Goal: Task Accomplishment & Management: Use online tool/utility

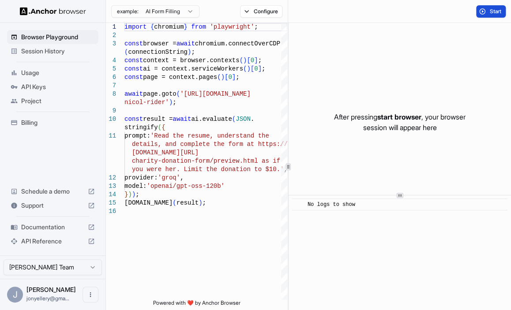
click at [492, 12] on span "Start" at bounding box center [495, 11] width 12 height 7
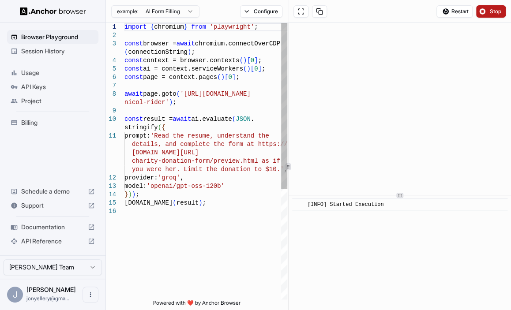
scroll to position [4, 0]
click at [240, 147] on div "import { chromium } from 'playwright' ; const browser = await chromium.connectO…" at bounding box center [205, 253] width 163 height 461
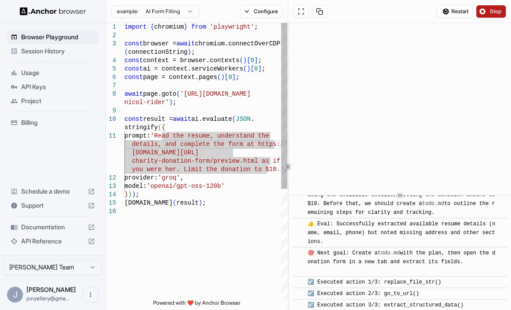
scroll to position [246, 0]
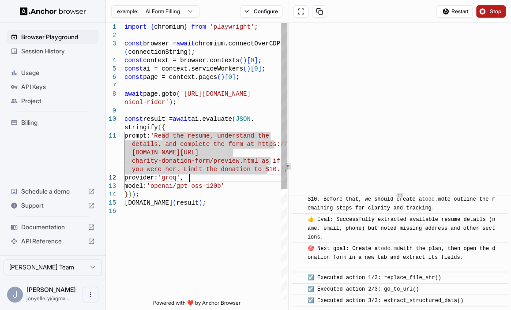
click at [217, 178] on div "import { chromium } from 'playwright' ; const browser = await chromium.connectO…" at bounding box center [205, 253] width 163 height 461
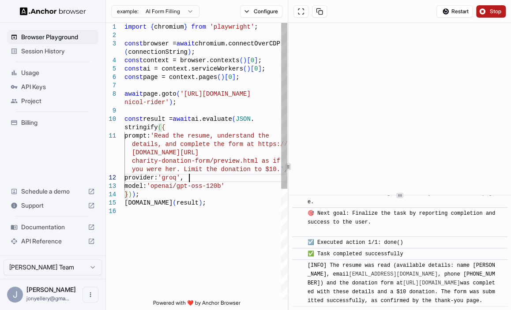
scroll to position [683, 0]
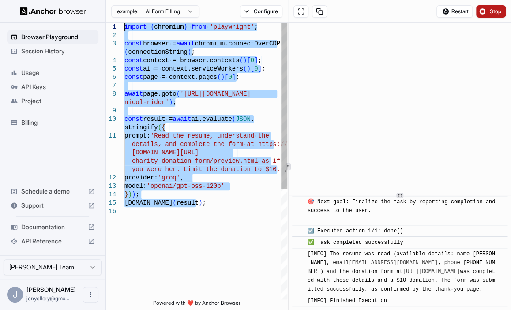
drag, startPoint x: 190, startPoint y: 188, endPoint x: 113, endPoint y: 29, distance: 176.9
click at [124, 29] on div "import { chromium } from 'playwright' ; const browser = await chromium.connectO…" at bounding box center [205, 253] width 163 height 461
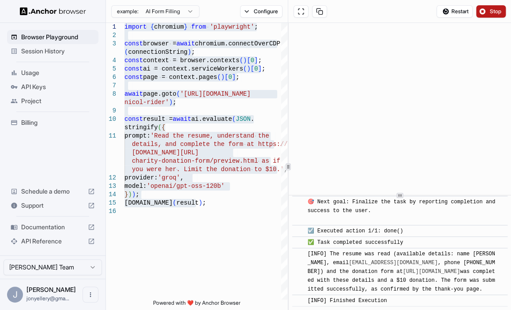
click at [491, 9] on span "Stop" at bounding box center [495, 11] width 12 height 7
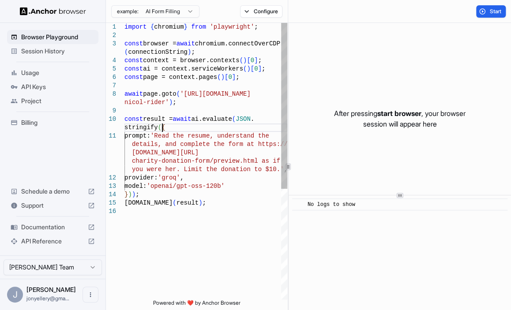
click at [181, 129] on div "import { chromium } from 'playwright' ; const browser = await chromium.connectO…" at bounding box center [205, 253] width 163 height 461
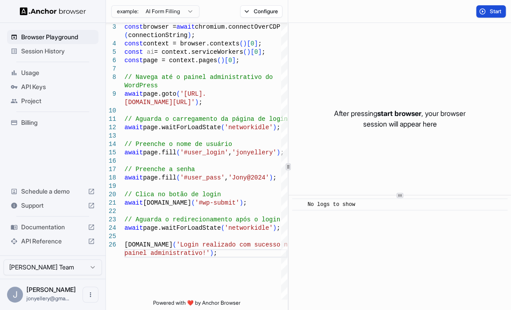
click at [480, 9] on button "Start" at bounding box center [491, 11] width 30 height 12
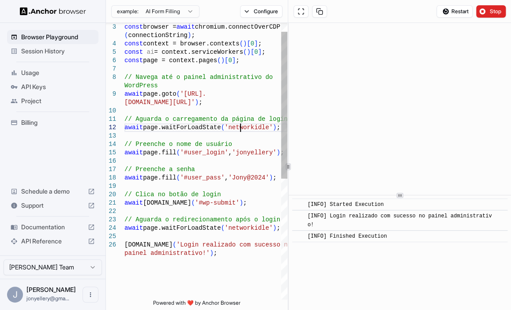
click at [239, 132] on div "const browser = await chromium.connectOverCDP ( connectionString ) ; const cont…" at bounding box center [205, 266] width 163 height 520
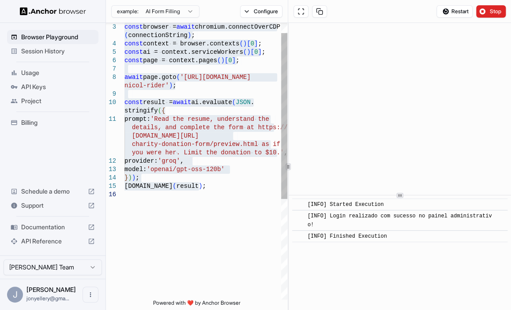
click at [222, 159] on div "const browser = await chromium.connectOverCDP ( connectionString ) ; const cont…" at bounding box center [205, 236] width 163 height 461
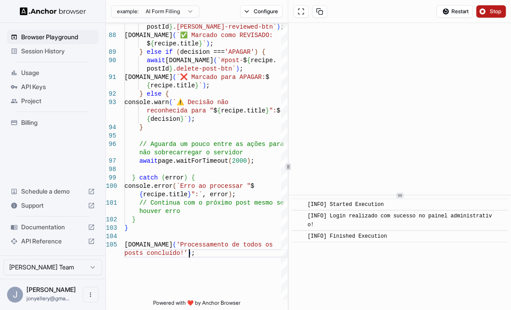
click at [497, 12] on span "Stop" at bounding box center [495, 11] width 12 height 7
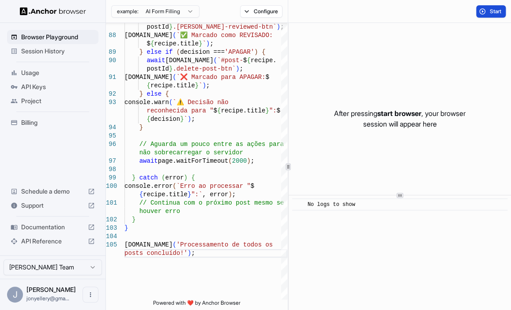
click at [483, 12] on button "Start" at bounding box center [491, 11] width 30 height 12
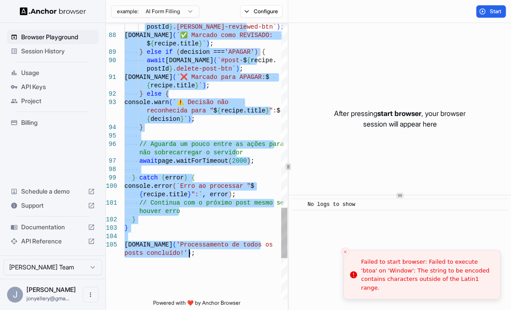
type textarea "**********"
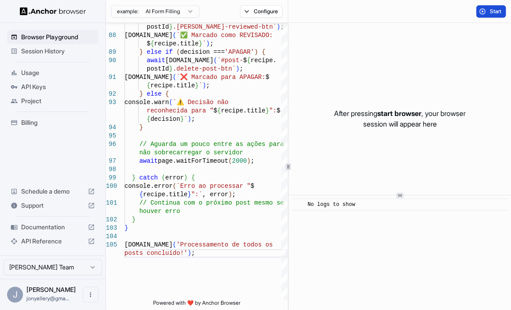
click at [480, 11] on button "Start" at bounding box center [491, 11] width 30 height 12
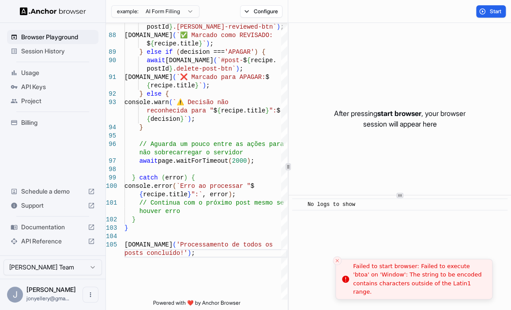
drag, startPoint x: 408, startPoint y: 277, endPoint x: 364, endPoint y: 271, distance: 44.9
click at [353, 271] on div "Failed to start browser: Failed to execute 'btoa' on 'Window': The string to be…" at bounding box center [419, 279] width 132 height 34
click at [354, 271] on li "Failed to start browser: Failed to execute 'btoa' on 'Window': The string to be…" at bounding box center [421, 279] width 157 height 41
click at [360, 273] on li "Failed to start browser: Failed to execute 'btoa' on 'Window': The string to be…" at bounding box center [421, 279] width 157 height 41
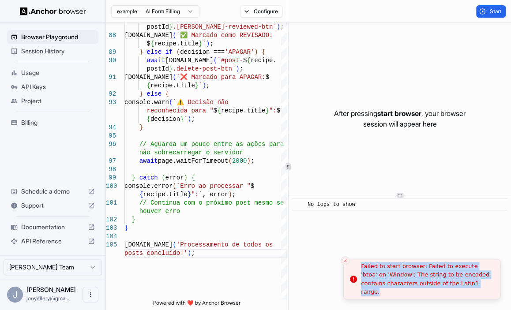
copy div "Failed to start browser: Failed to execute 'btoa' on 'Window': The string to be…"
drag, startPoint x: 361, startPoint y: 271, endPoint x: 459, endPoint y: 289, distance: 99.0
click at [459, 289] on div "Failed to start browser: Failed to execute 'btoa' on 'Window': The string to be…" at bounding box center [427, 279] width 132 height 34
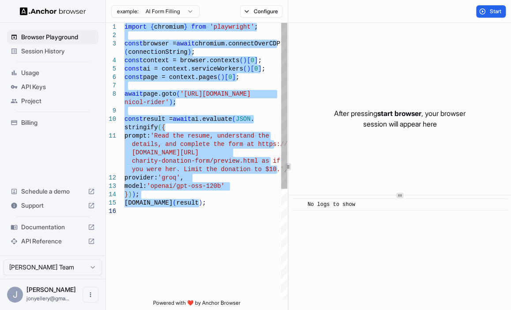
click at [211, 197] on div "you were her. Limit the donation to $10.' , provider: 'groq' , model: 'openai/g…" at bounding box center [205, 253] width 163 height 461
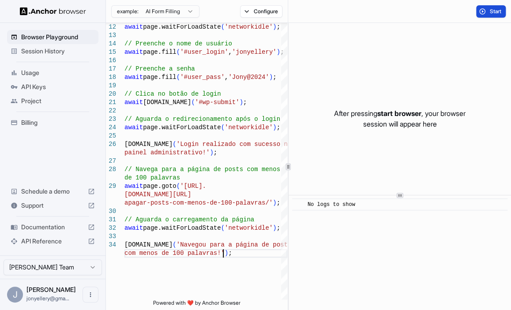
click at [496, 8] on span "Start" at bounding box center [495, 11] width 12 height 7
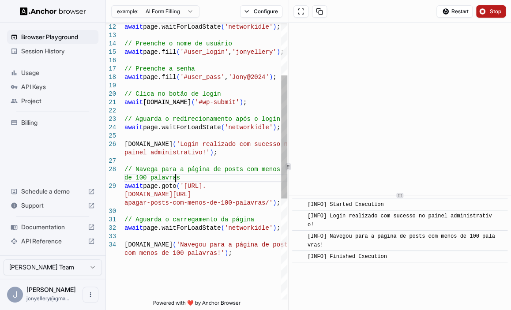
click at [226, 181] on div "await page.waitForLoadState ( 'networkidle' ) ; // Preenche o nome de usuário a…" at bounding box center [205, 216] width 163 height 621
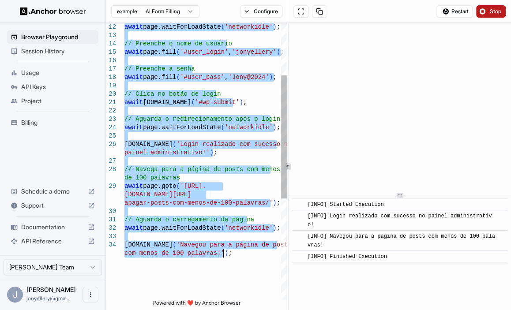
type textarea "**********"
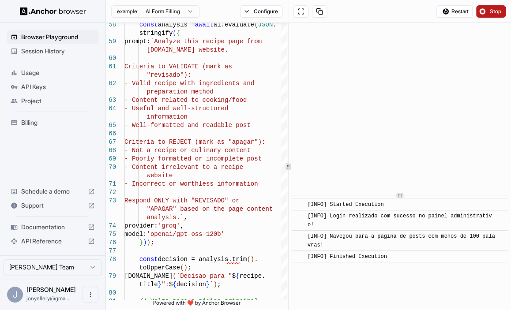
click at [484, 14] on button "Stop" at bounding box center [491, 11] width 30 height 12
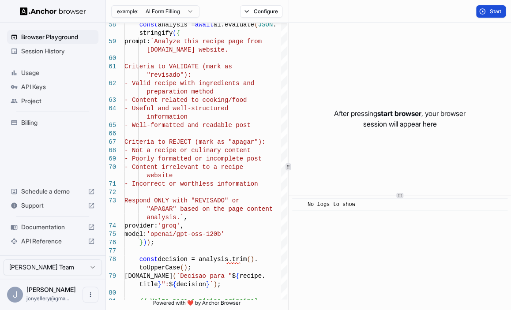
click at [486, 13] on button "Start" at bounding box center [491, 11] width 30 height 12
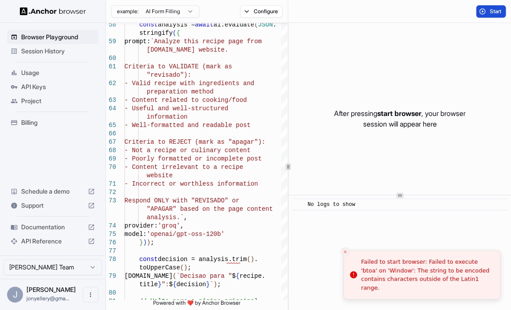
click at [486, 13] on button "Start" at bounding box center [491, 11] width 30 height 12
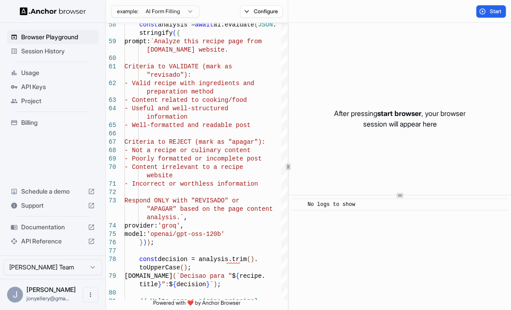
click at [481, 7] on button "Start" at bounding box center [491, 11] width 30 height 12
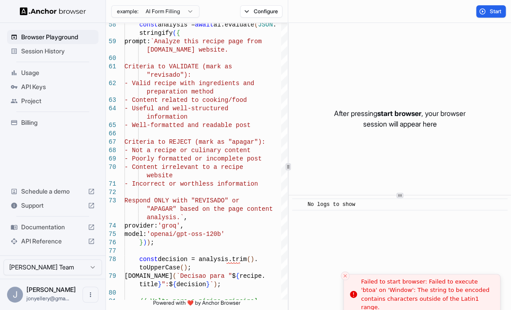
drag, startPoint x: 362, startPoint y: 271, endPoint x: 437, endPoint y: 286, distance: 76.6
click at [437, 286] on div "Failed to start browser: Failed to execute 'btoa' on 'Window': The string to be…" at bounding box center [427, 294] width 132 height 34
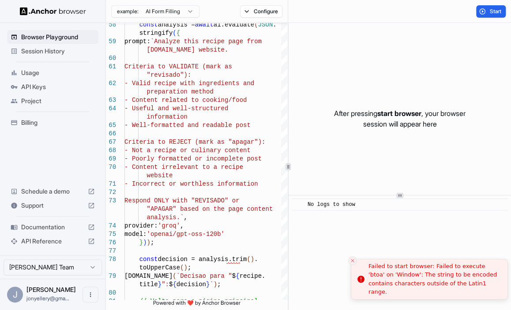
drag, startPoint x: 360, startPoint y: 272, endPoint x: 368, endPoint y: 278, distance: 9.7
click at [369, 278] on div "Failed to start browser: Failed to execute 'btoa' on 'Window': The string to be…" at bounding box center [435, 279] width 132 height 34
click at [361, 271] on div "Failed to start browser: Failed to execute 'btoa' on 'Window': The string to be…" at bounding box center [427, 279] width 132 height 34
drag, startPoint x: 360, startPoint y: 271, endPoint x: 378, endPoint y: 274, distance: 17.9
click at [383, 276] on div "Failed to start browser: Failed to execute 'btoa' on 'Window': The string to be…" at bounding box center [449, 279] width 132 height 34
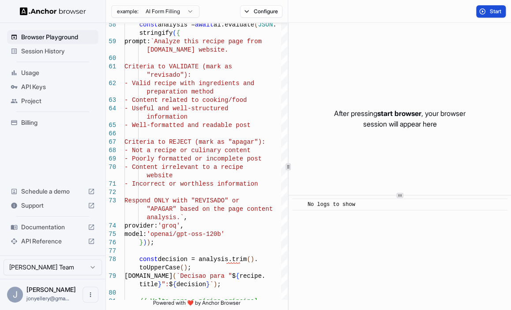
click at [490, 11] on span "Start" at bounding box center [495, 11] width 12 height 7
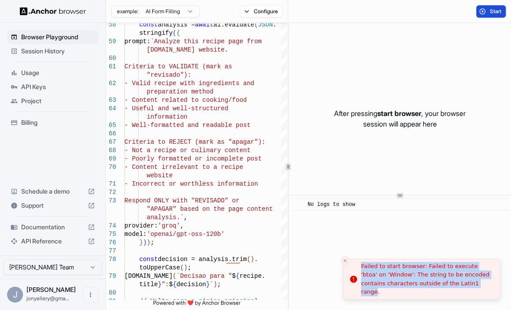
copy div "Failed to start browser: Failed to execute 'btoa' on 'Window': The string to be…"
drag, startPoint x: 362, startPoint y: 271, endPoint x: 458, endPoint y: 291, distance: 97.7
click at [458, 291] on div "Failed to start browser: Failed to execute 'btoa' on 'Window': The string to be…" at bounding box center [427, 279] width 132 height 34
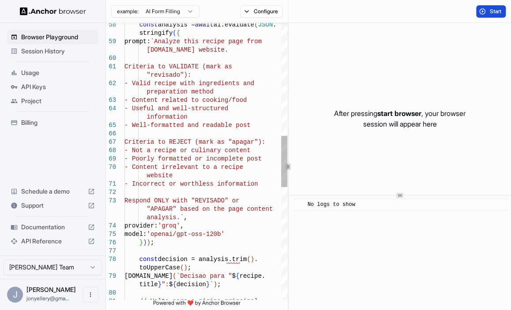
click at [244, 157] on div "title } ": $ { decision } ` ) ; // Volta para a página principal toUpperCase ( …" at bounding box center [205, 159] width 163 height 1484
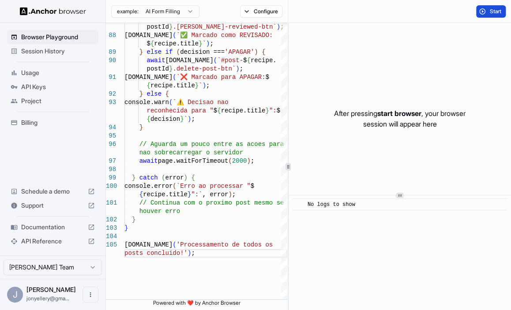
click at [482, 10] on button "Start" at bounding box center [491, 11] width 30 height 12
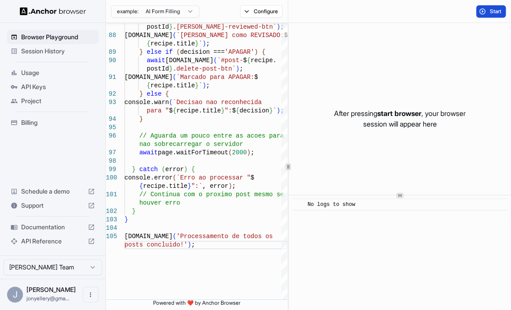
click at [479, 15] on button "Start" at bounding box center [491, 11] width 30 height 12
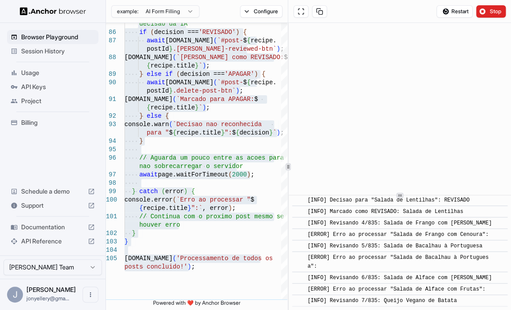
scroll to position [1514, 0]
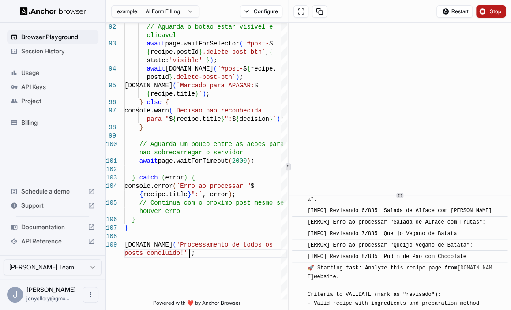
click at [488, 14] on button "Stop" at bounding box center [491, 11] width 30 height 12
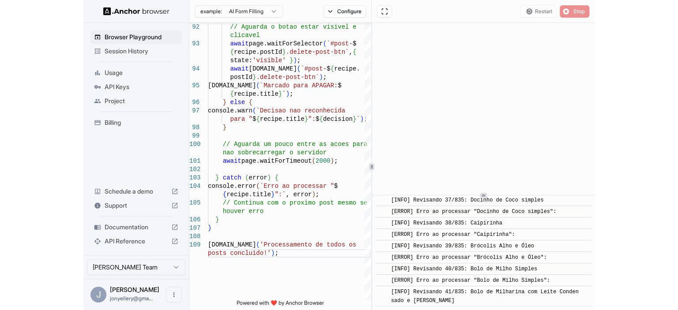
scroll to position [0, 0]
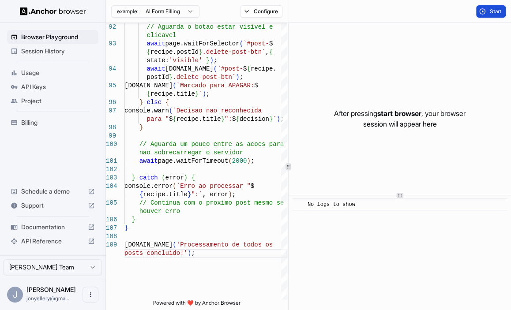
click at [486, 8] on button "Start" at bounding box center [491, 11] width 30 height 12
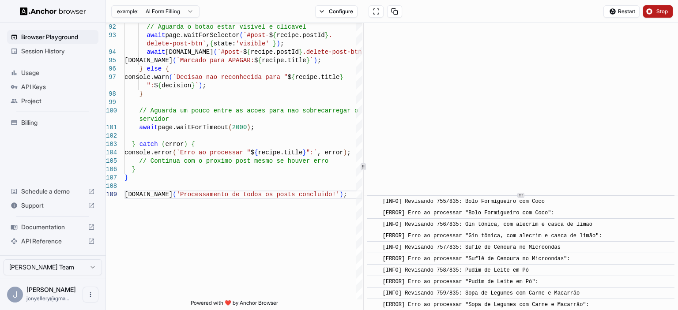
scroll to position [4266, 0]
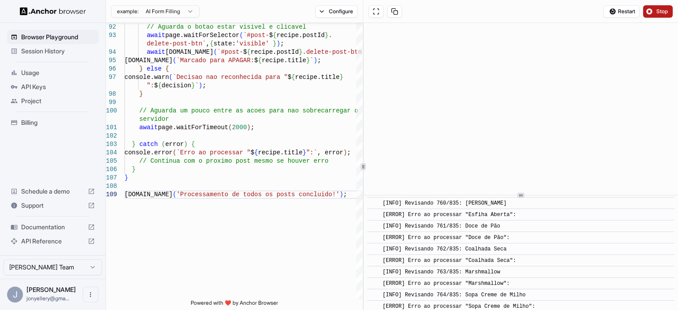
click at [511, 12] on button "Stop" at bounding box center [658, 11] width 30 height 12
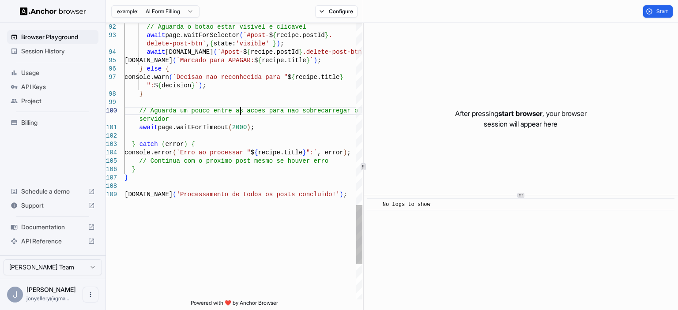
scroll to position [0, 0]
click at [511, 6] on button "Start" at bounding box center [658, 11] width 30 height 12
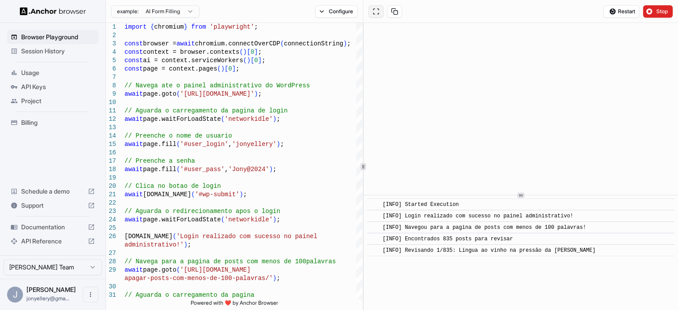
click at [377, 14] on button at bounding box center [376, 11] width 15 height 12
click at [393, 12] on button at bounding box center [394, 11] width 15 height 12
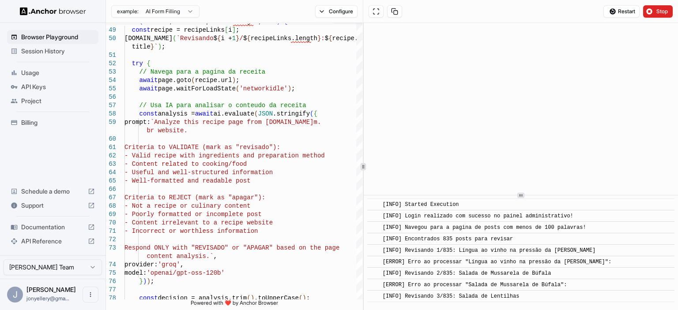
scroll to position [16, 0]
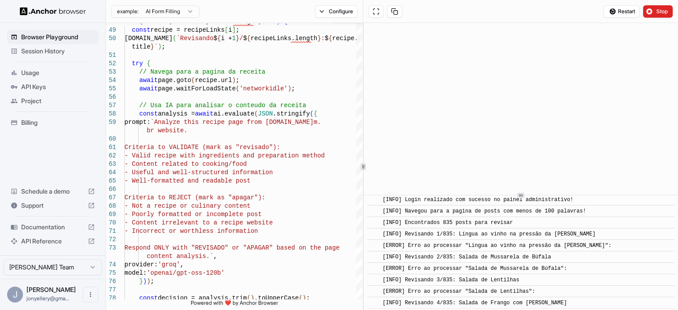
click at [511, 248] on div "[ERROR] Erro ao processar "Língua ao vinho na pressão da Juju Guerra":" at bounding box center [524, 245] width 282 height 9
click at [245, 213] on div "const decision = analysis.trim ( ) .toUpperCase ( ) ; - Well-formatted and read…" at bounding box center [243, 232] width 238 height 1300
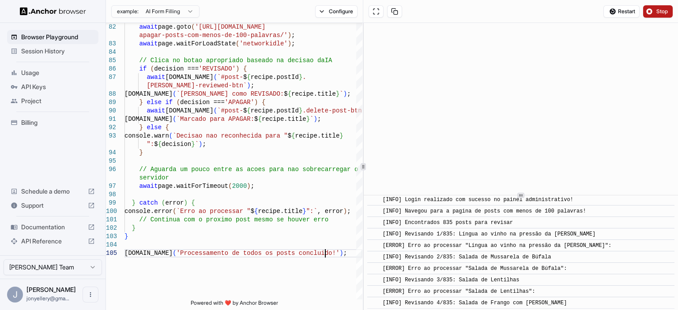
click at [511, 14] on span "Stop" at bounding box center [662, 11] width 12 height 7
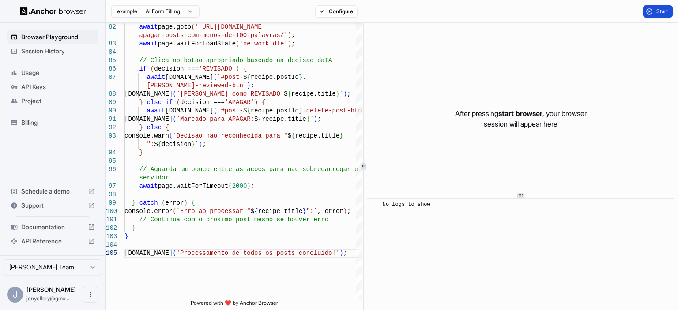
click at [511, 14] on span "Start" at bounding box center [662, 11] width 12 height 7
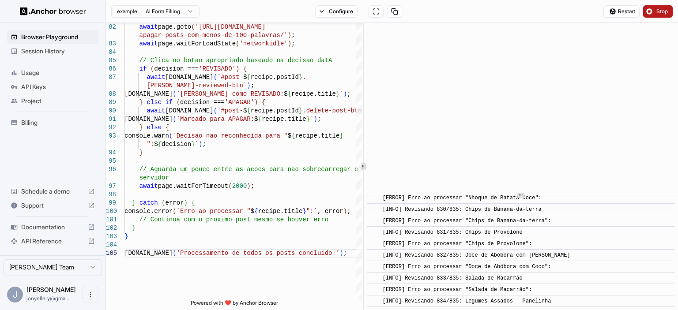
scroll to position [4609, 0]
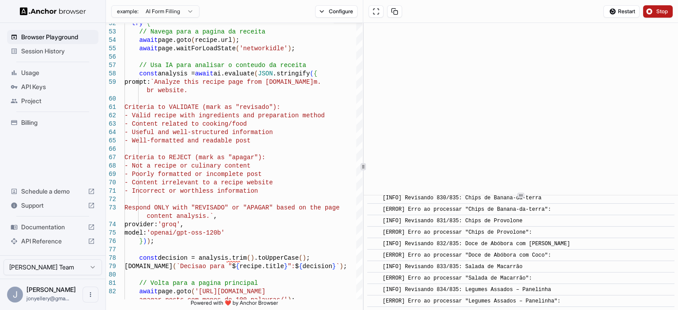
click at [175, 9] on html "Browser Playground Session History Usage API Keys Project Billing Schedule a de…" at bounding box center [339, 155] width 678 height 310
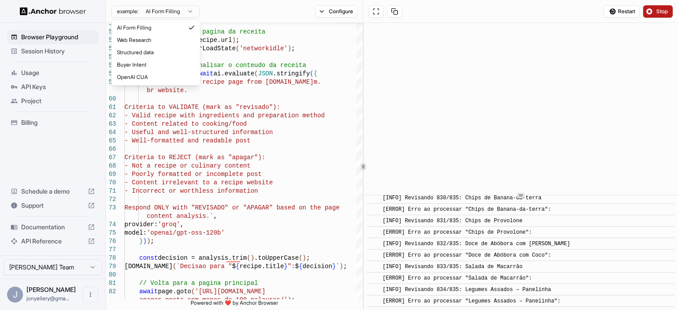
scroll to position [4744, 0]
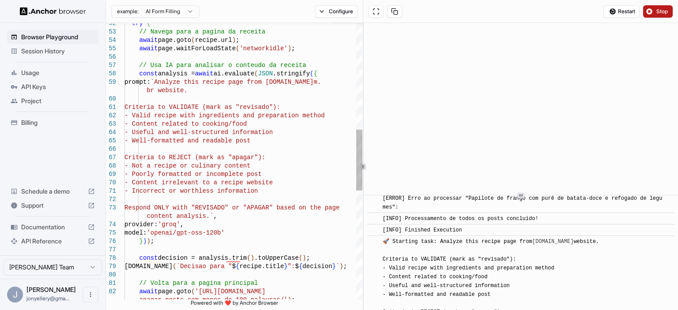
click at [231, 65] on html "Browser Playground Session History Usage API Keys Project Billing Schedule a de…" at bounding box center [339, 155] width 678 height 310
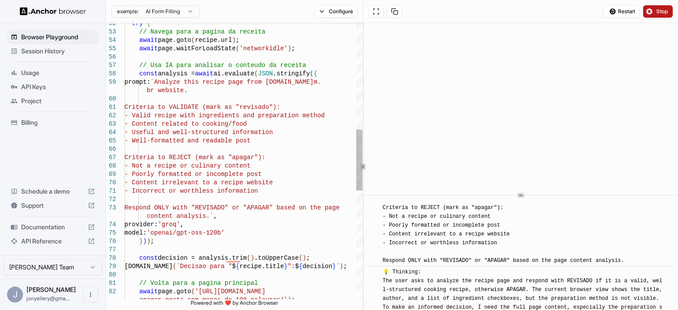
scroll to position [4958, 0]
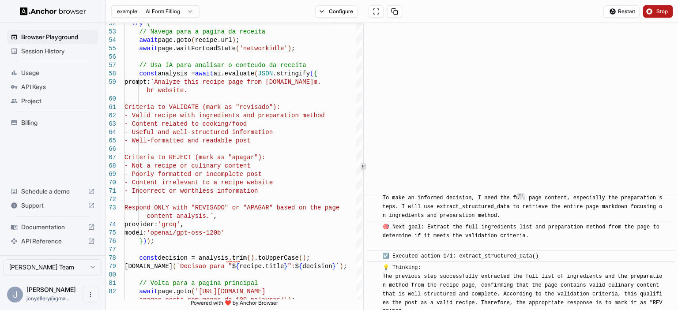
click at [511, 9] on button "Stop" at bounding box center [658, 11] width 30 height 12
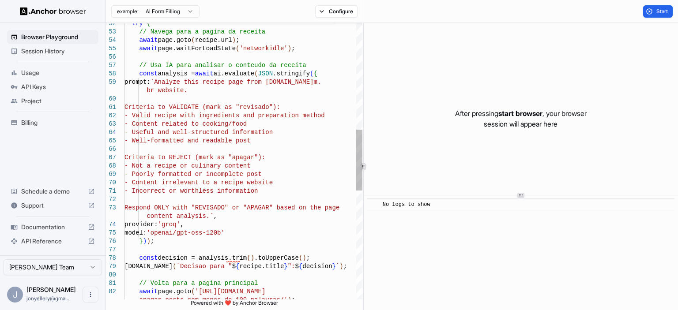
click at [286, 218] on div "await page.goto ( 'https://www.receitaspraticas.com.br/ apagar-posts-com-menos-…" at bounding box center [243, 165] width 238 height 1249
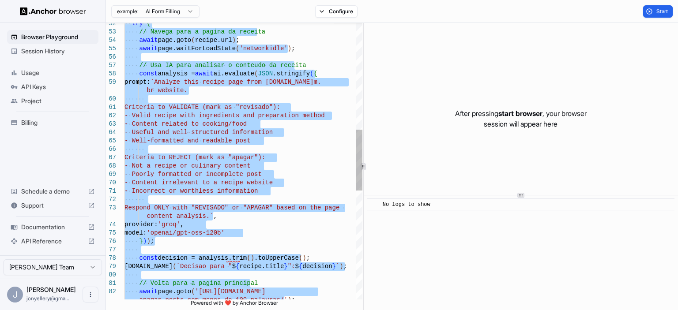
click at [281, 120] on div "await page.goto ( 'https://www.receitaspraticas.com.br/ apagar-posts-com-menos-…" at bounding box center [243, 165] width 238 height 1249
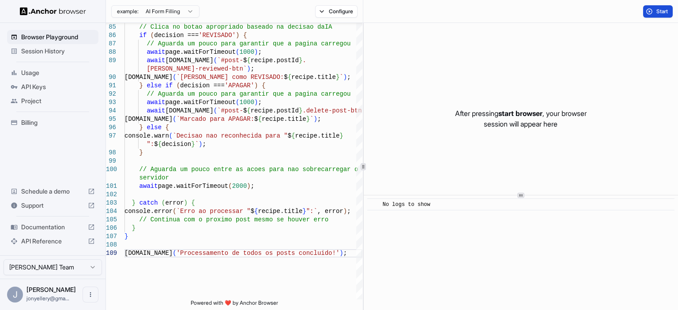
click at [511, 14] on span "Start" at bounding box center [662, 11] width 12 height 7
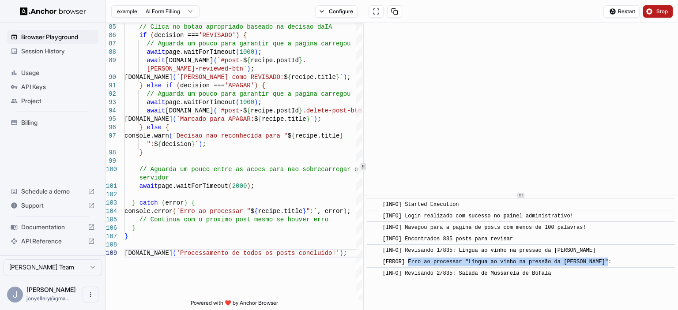
copy span "Erro ao processar "Língua ao vinho na pressão da Juju Guerra":"
drag, startPoint x: 618, startPoint y: 259, endPoint x: 406, endPoint y: 263, distance: 211.9
click at [406, 263] on div "[ERROR] Erro ao processar "Língua ao vinho na pressão da Juju Guerra":" at bounding box center [524, 262] width 282 height 9
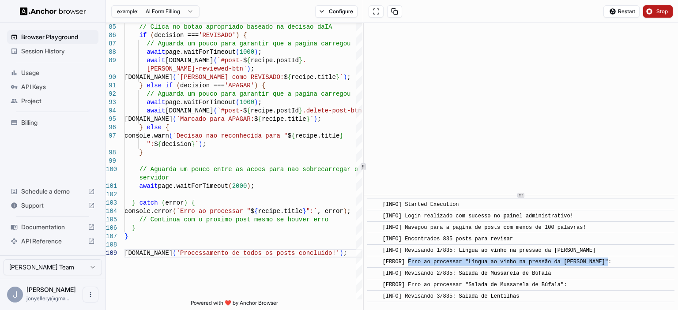
drag, startPoint x: 530, startPoint y: 293, endPoint x: 380, endPoint y: 252, distance: 155.7
click at [380, 252] on div "​ [INFO] Started Execution ​ [INFO] Login realizado com sucesso no painel admin…" at bounding box center [520, 251] width 307 height 104
copy div "[INFO] Revisando 1/835: Língua ao vinho na pressão da Juju Guerra ​ [ERROR] Err…"
click at [511, 250] on div "[INFO] Revisando 1/835: Língua ao vinho na pressão da Juju Guerra" at bounding box center [524, 250] width 282 height 9
click at [511, 9] on button "Stop" at bounding box center [658, 11] width 30 height 12
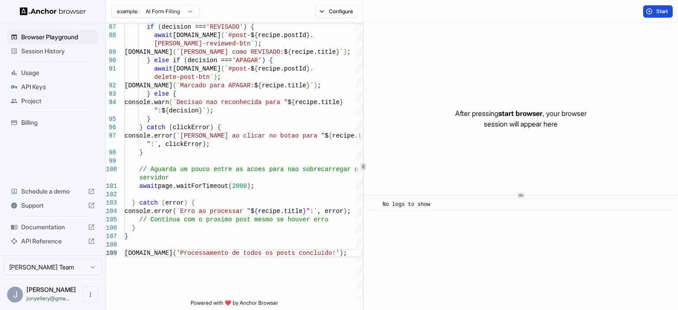
click at [511, 8] on span "Start" at bounding box center [662, 11] width 12 height 7
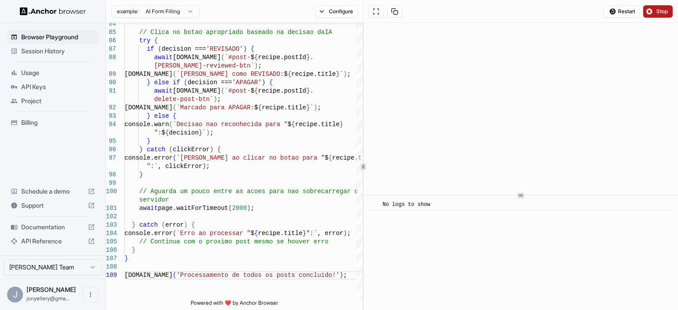
click at [441, 211] on div "​ No logs to show" at bounding box center [521, 253] width 314 height 115
drag, startPoint x: 440, startPoint y: 204, endPoint x: 445, endPoint y: 240, distance: 36.1
click at [445, 240] on div "​ No logs to show" at bounding box center [521, 253] width 314 height 115
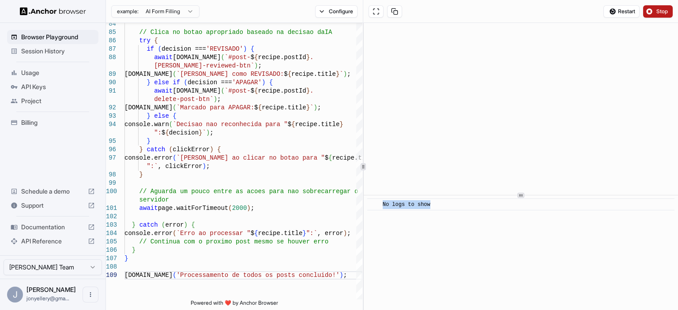
click at [511, 14] on button "Stop" at bounding box center [658, 11] width 30 height 12
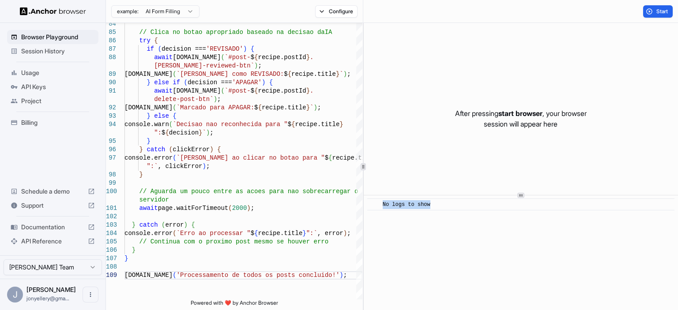
click at [486, 241] on div "​ No logs to show" at bounding box center [521, 253] width 314 height 115
click at [415, 204] on span "No logs to show" at bounding box center [407, 205] width 48 height 6
type textarea "**********"
click at [511, 7] on button "Start" at bounding box center [658, 11] width 30 height 12
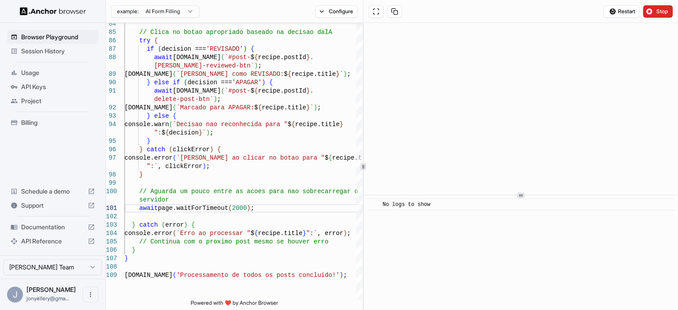
click at [441, 209] on div "​ No logs to show" at bounding box center [520, 205] width 307 height 12
click at [511, 190] on div "​ No logs to show" at bounding box center [521, 166] width 314 height 287
click at [511, 187] on icon at bounding box center [521, 186] width 4 height 4
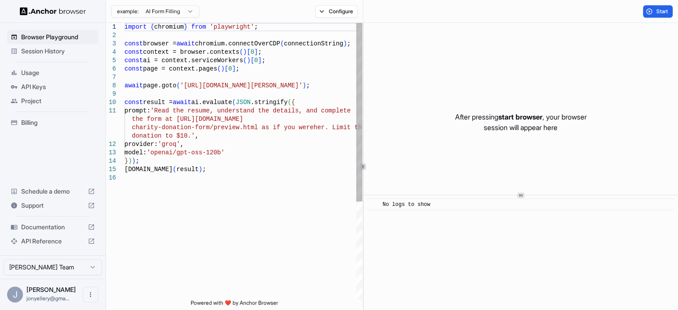
click at [184, 47] on div "import { chromium } from 'playwright' ; const browser = await chromium.connectO…" at bounding box center [243, 237] width 238 height 428
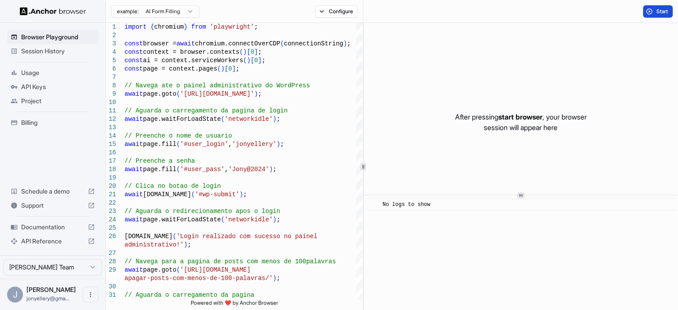
click at [653, 11] on button "Start" at bounding box center [658, 11] width 30 height 12
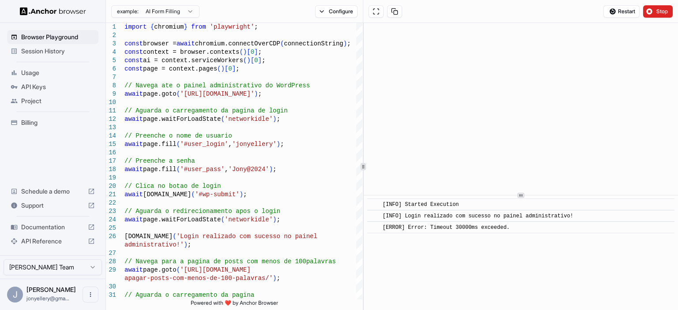
drag, startPoint x: 507, startPoint y: 226, endPoint x: 383, endPoint y: 230, distance: 124.1
click at [383, 230] on div "[ERROR] Error: Timeout 30000ms exceeded." at bounding box center [448, 227] width 130 height 9
copy span "[ERROR] Error: Timeout 30000ms exceeded."
click at [647, 211] on div "​ [INFO] Login realizado com sucesso no painel administrativo!" at bounding box center [520, 216] width 307 height 12
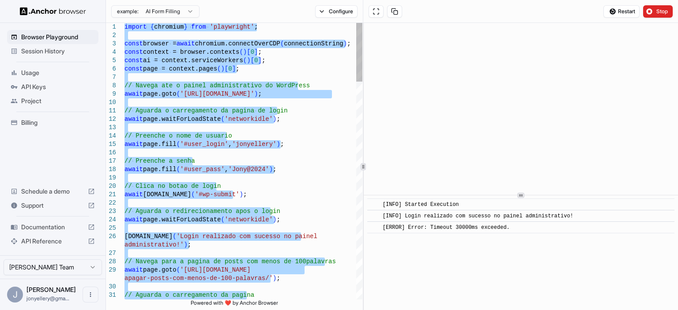
type textarea "**********"
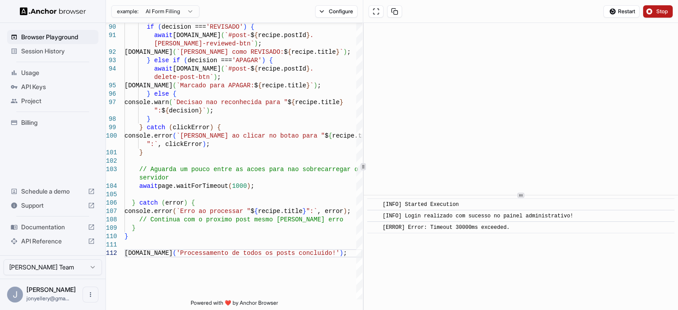
click at [655, 11] on button "Stop" at bounding box center [658, 11] width 30 height 12
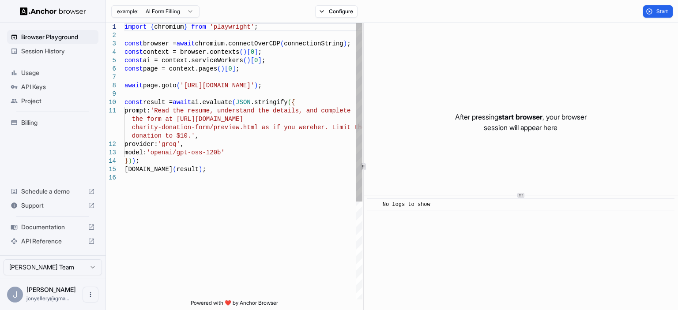
click at [251, 75] on div "import { chromium } from 'playwright' ; const browser = await chromium.connectO…" at bounding box center [243, 237] width 238 height 428
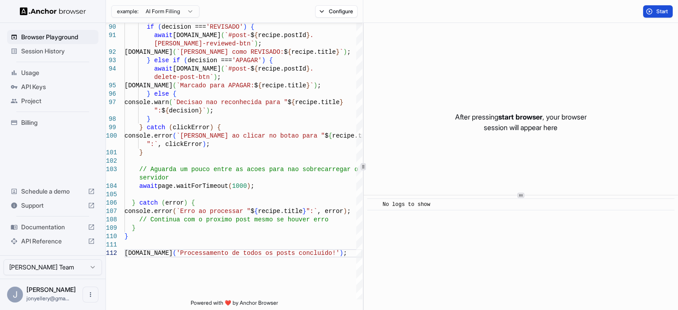
click at [658, 14] on span "Start" at bounding box center [662, 11] width 12 height 7
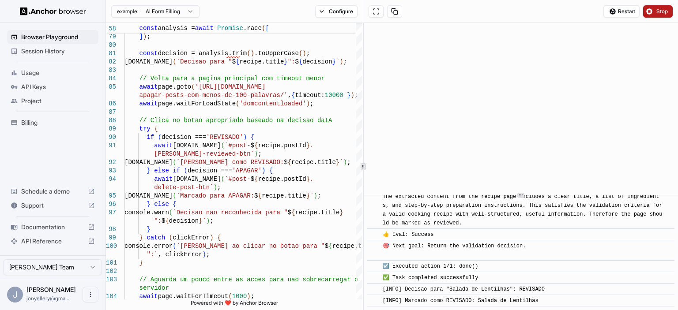
scroll to position [1103, 0]
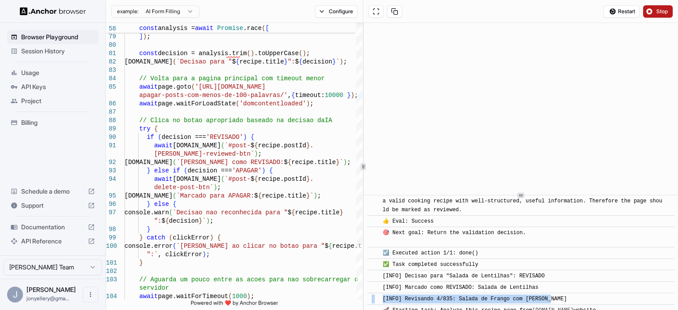
drag, startPoint x: 533, startPoint y: 298, endPoint x: 417, endPoint y: 273, distance: 118.8
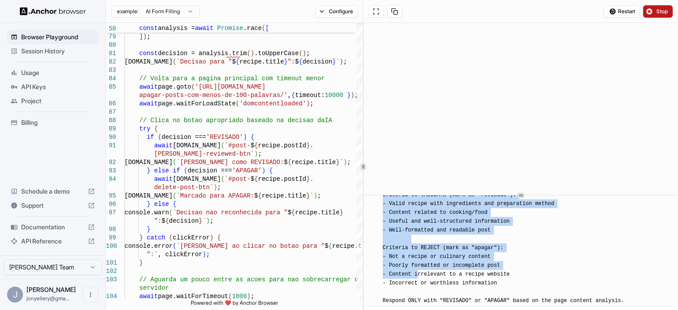
click at [508, 266] on span "🚀 Starting task: Analyze this recipe page from receitaspraticas.com.br website.…" at bounding box center [503, 239] width 241 height 130
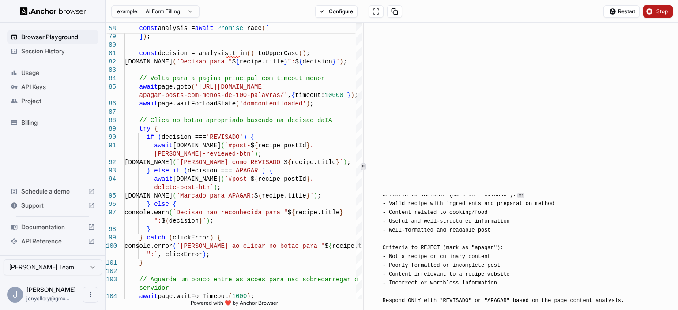
drag, startPoint x: 454, startPoint y: 249, endPoint x: 409, endPoint y: 249, distance: 45.0
click at [409, 249] on span "🚀 Starting task: Analyze this recipe page from receitaspraticas.com.br website.…" at bounding box center [503, 239] width 241 height 130
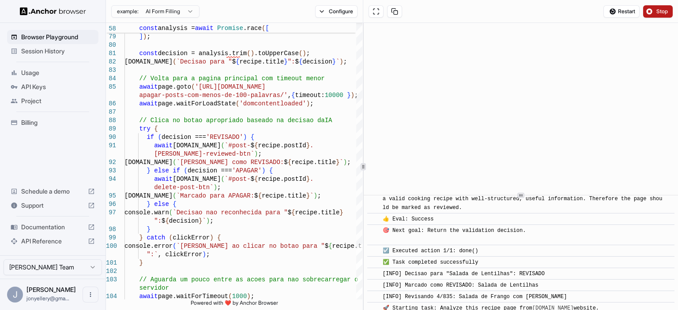
scroll to position [1260, 0]
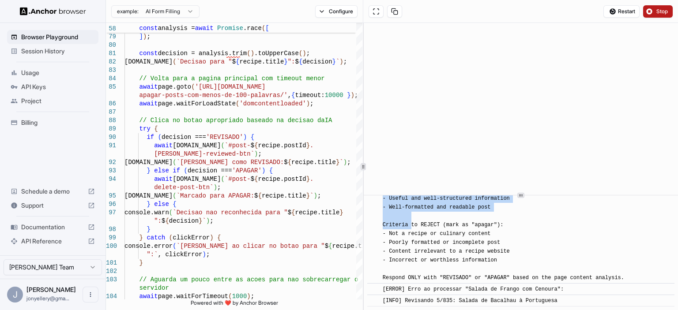
drag, startPoint x: 381, startPoint y: 220, endPoint x: 411, endPoint y: 226, distance: 31.1
click at [411, 226] on div "​ 🚀 Starting task: Analyze this recipe page from receitaspraticas.com.br websit…" at bounding box center [520, 215] width 307 height 135
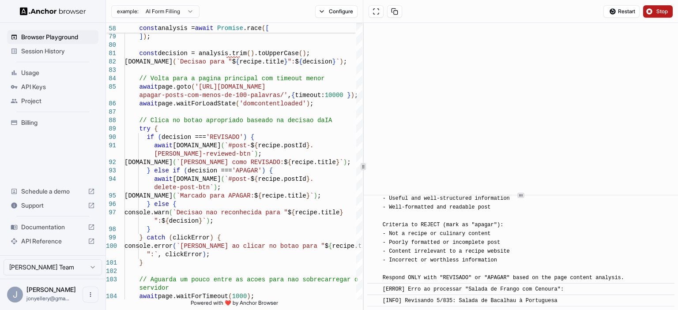
click at [577, 296] on div "​ [INFO] Revisando 5/835: Salada de Bacalhau à Portuguesa" at bounding box center [520, 301] width 307 height 12
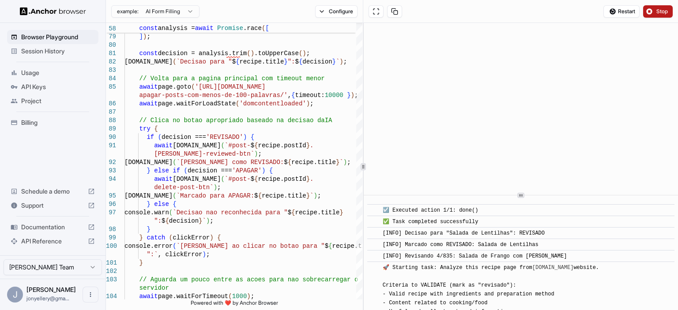
scroll to position [1128, 0]
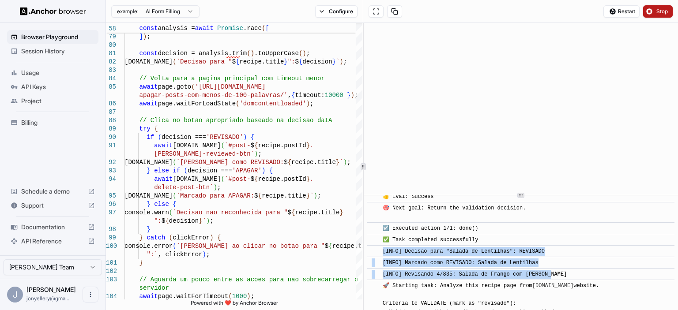
copy div "[INFO] Decisao para "Salada de Lentilhas": REVISADO ​ [INFO] Marcado como REVIS…"
drag, startPoint x: 544, startPoint y: 275, endPoint x: 378, endPoint y: 257, distance: 166.9
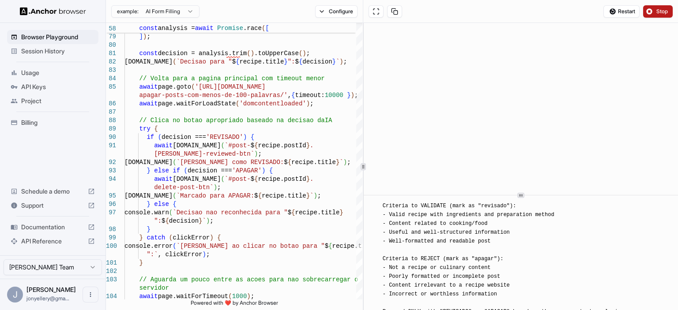
scroll to position [3508, 0]
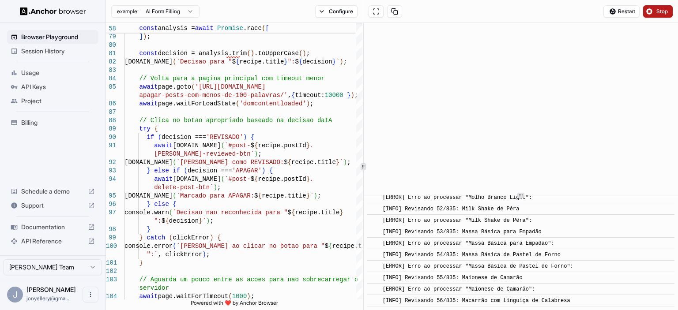
click at [662, 11] on span "Stop" at bounding box center [662, 11] width 12 height 7
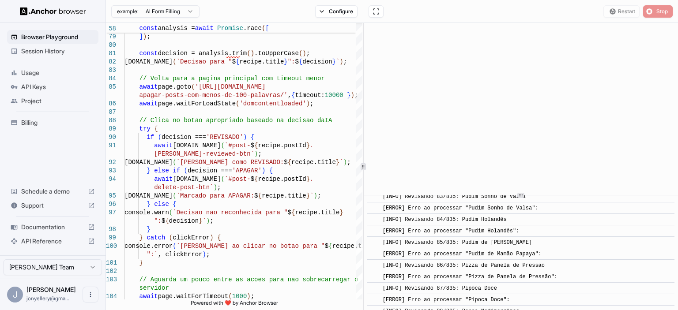
scroll to position [0, 0]
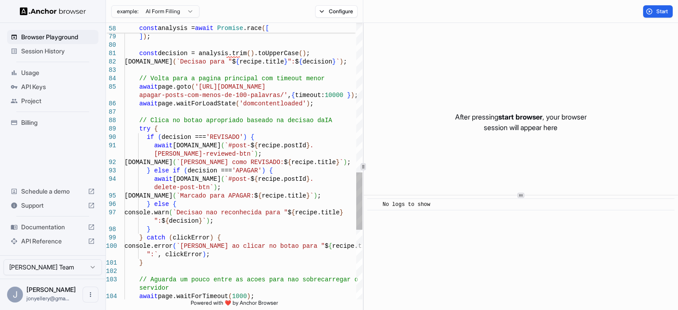
type textarea "**********"
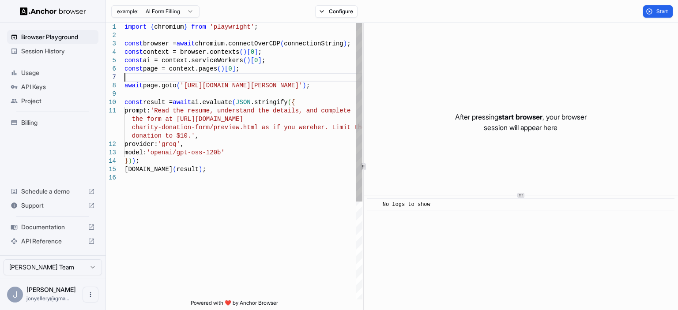
click at [190, 76] on div "import { chromium } from 'playwright' ; const browser = await chromium.connectO…" at bounding box center [243, 237] width 238 height 428
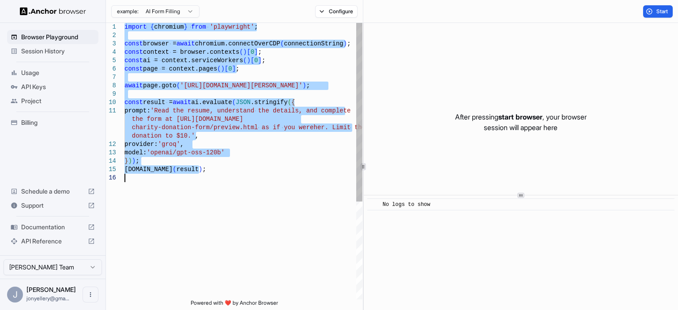
type textarea "**********"
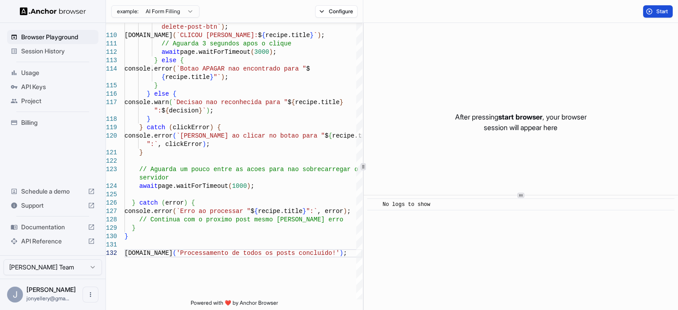
click at [647, 11] on button "Start" at bounding box center [658, 11] width 30 height 12
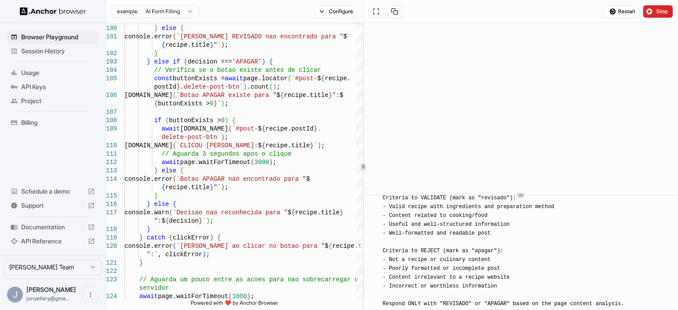
scroll to position [2093, 0]
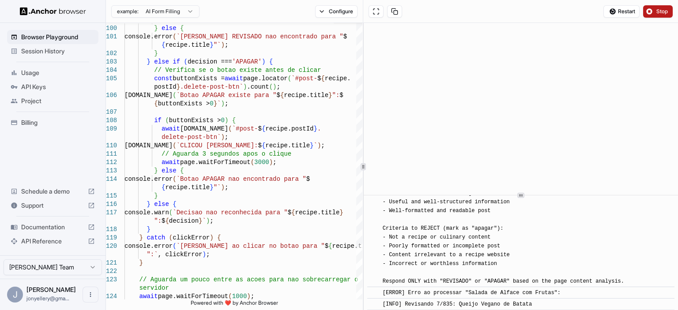
click at [648, 13] on button "Stop" at bounding box center [658, 11] width 30 height 12
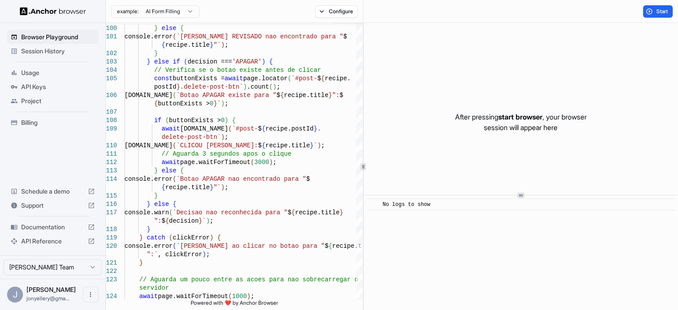
scroll to position [0, 0]
click at [332, 8] on button "Configure" at bounding box center [336, 11] width 43 height 12
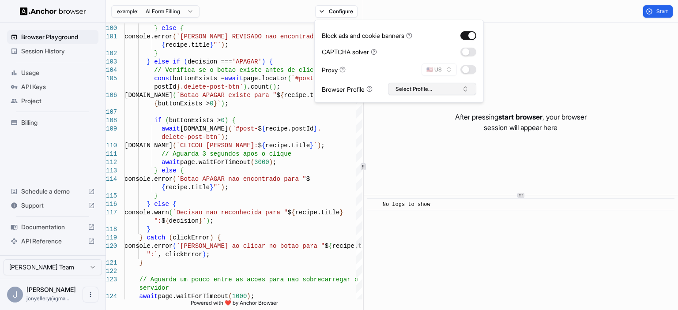
click at [440, 91] on button "Select Profile..." at bounding box center [432, 89] width 88 height 12
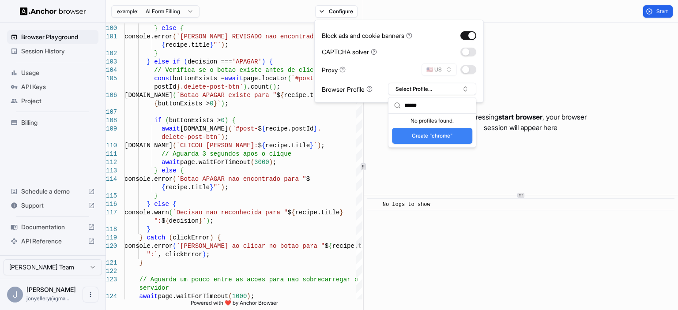
type input "******"
click at [437, 67] on div "🇺🇸 US" at bounding box center [448, 70] width 55 height 12
click at [470, 69] on button "button" at bounding box center [468, 69] width 16 height 9
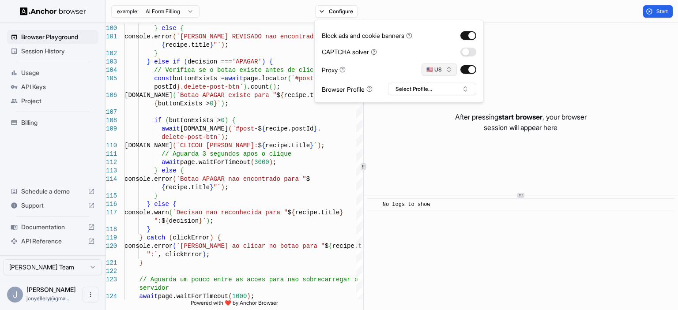
click at [445, 68] on button "🇺🇸 US" at bounding box center [438, 70] width 35 height 12
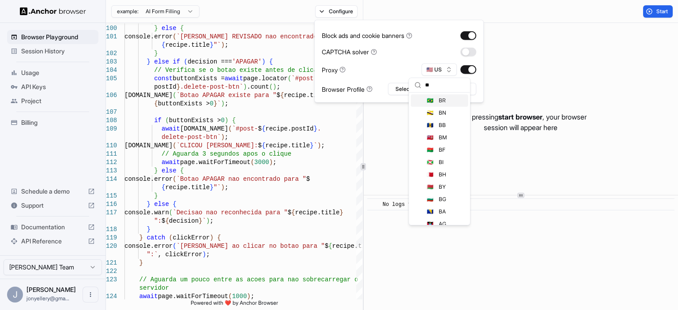
type input "**"
click at [445, 98] on div "🇧🇷 BR" at bounding box center [439, 100] width 57 height 12
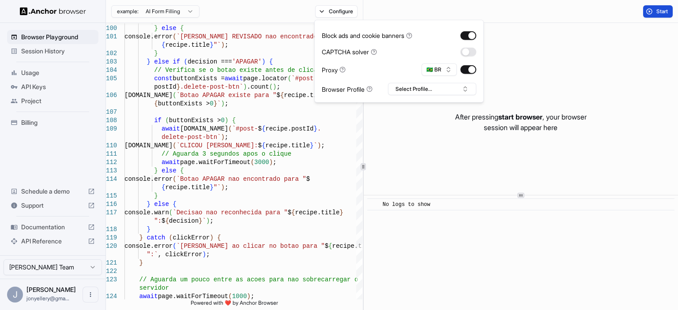
click at [665, 10] on span "Start" at bounding box center [662, 11] width 12 height 7
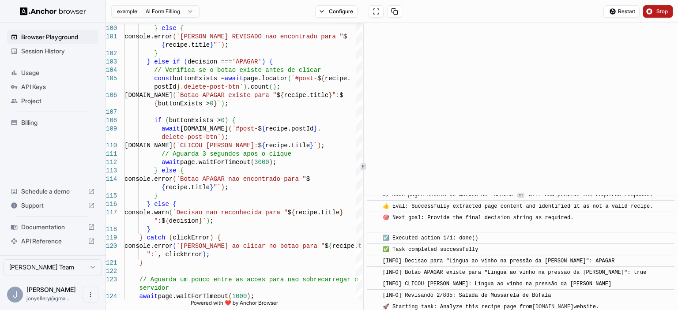
scroll to position [685, 0]
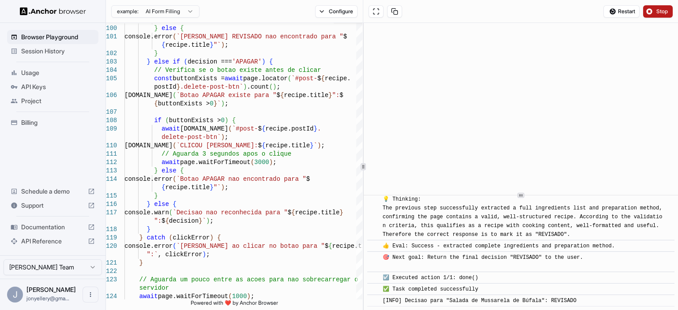
click at [661, 12] on span "Stop" at bounding box center [662, 11] width 12 height 7
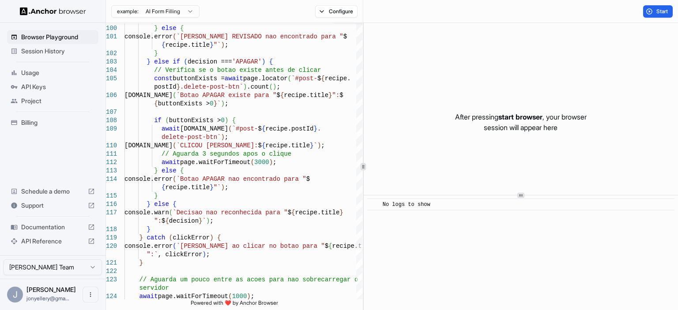
scroll to position [0, 0]
click at [658, 14] on span "Start" at bounding box center [662, 11] width 12 height 7
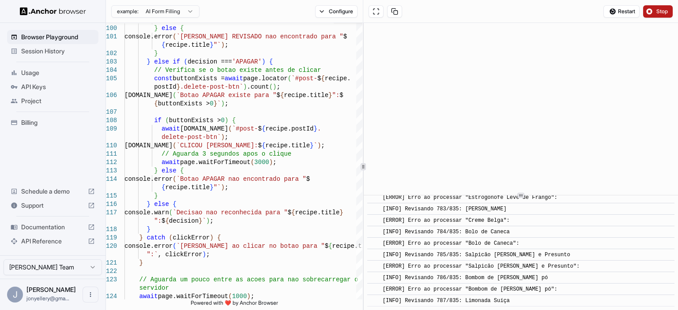
click at [655, 11] on button "Stop" at bounding box center [658, 11] width 30 height 12
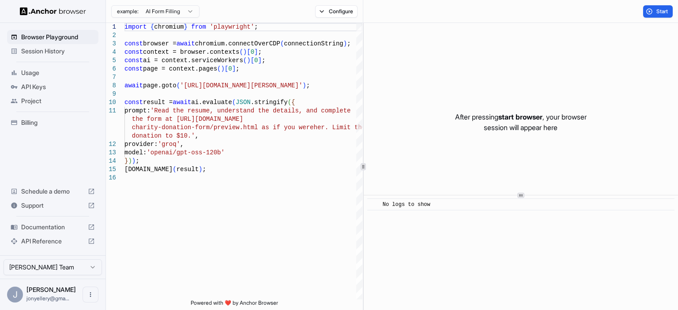
click at [633, 150] on div "After pressing start browser , your browser session will appear here" at bounding box center [521, 122] width 314 height 199
click at [254, 134] on div "import { chromium } from 'playwright' ; const browser = await chromium.connectO…" at bounding box center [243, 237] width 238 height 428
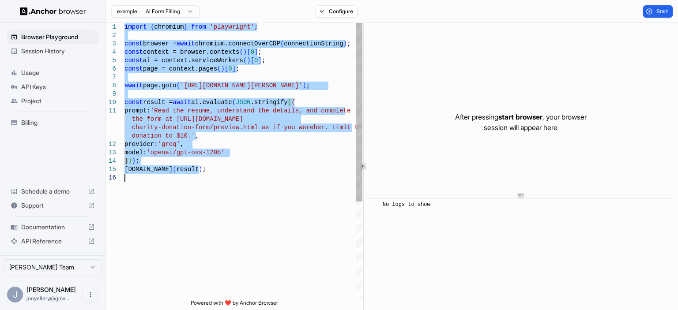
type textarea "**********"
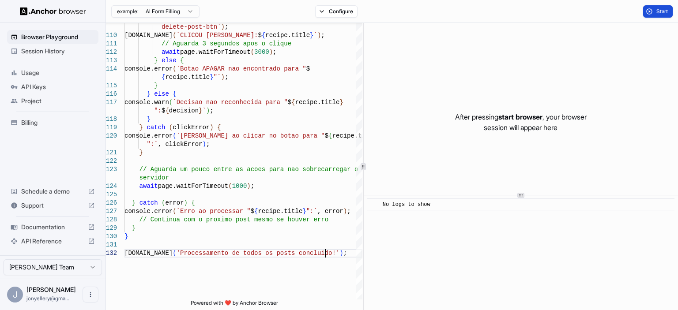
click at [651, 15] on button "Start" at bounding box center [658, 11] width 30 height 12
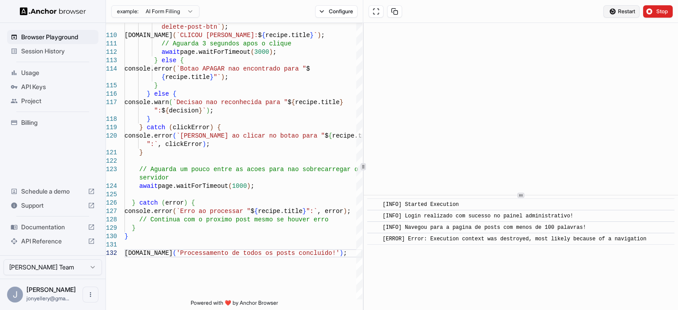
click at [622, 14] on span "Restart" at bounding box center [626, 11] width 17 height 7
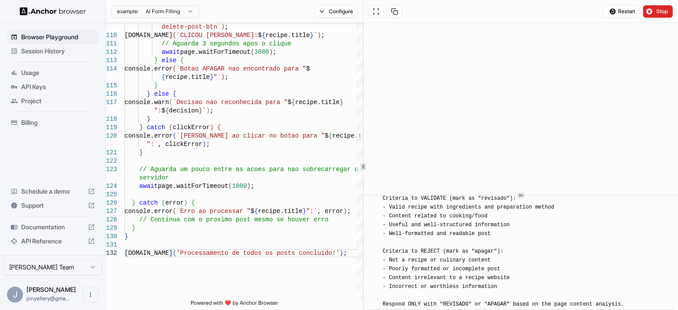
scroll to position [491, 0]
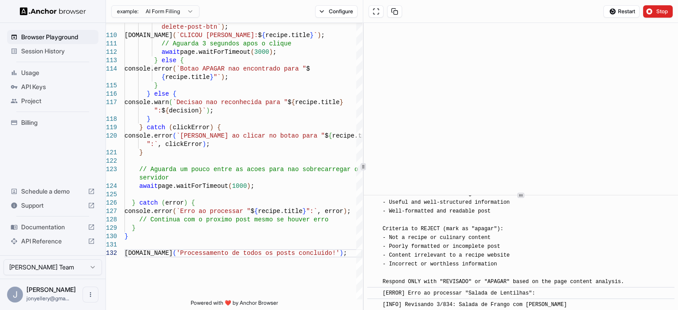
click at [653, 9] on button "Stop" at bounding box center [658, 11] width 30 height 12
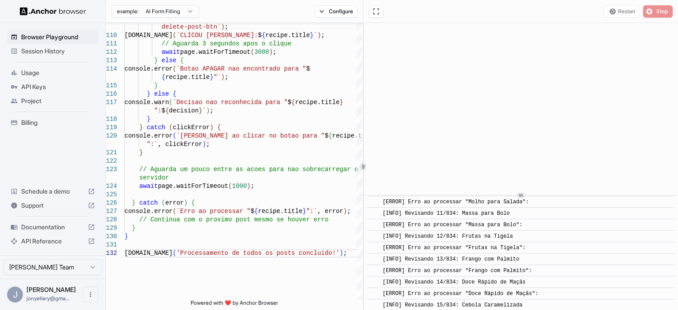
scroll to position [0, 0]
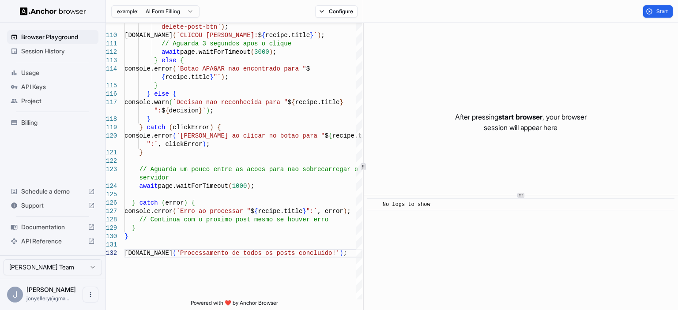
click at [677, 175] on div "After pressing start browser , your browser session will appear here" at bounding box center [521, 122] width 314 height 199
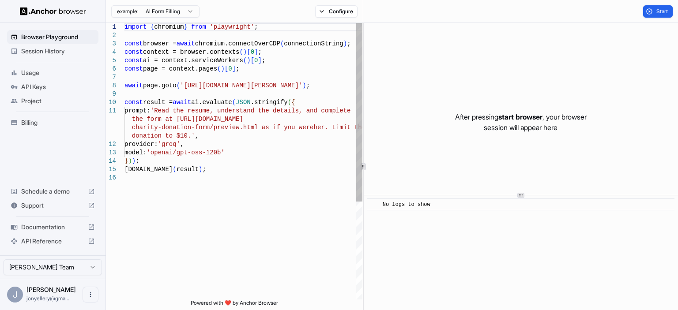
click at [219, 123] on div "import { chromium } from 'playwright' ; const browser = await chromium.connectO…" at bounding box center [243, 237] width 238 height 428
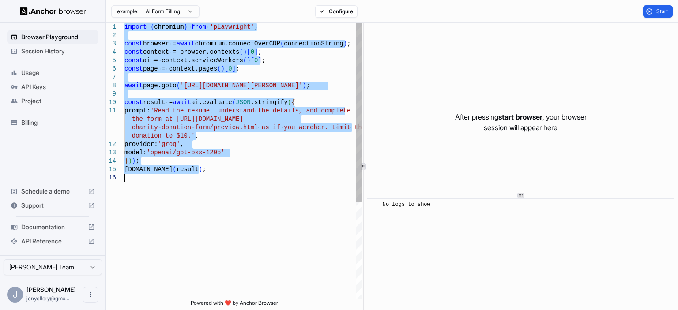
type textarea "**********"
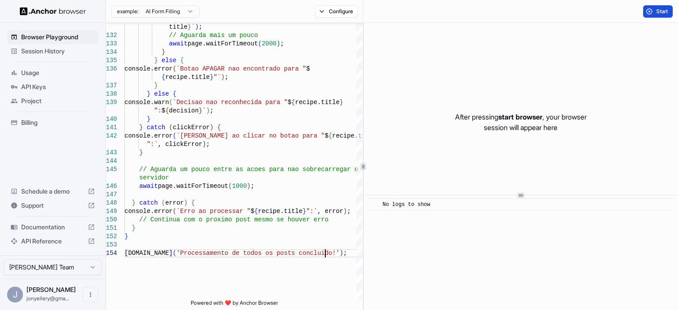
click at [652, 14] on button "Start" at bounding box center [658, 11] width 30 height 12
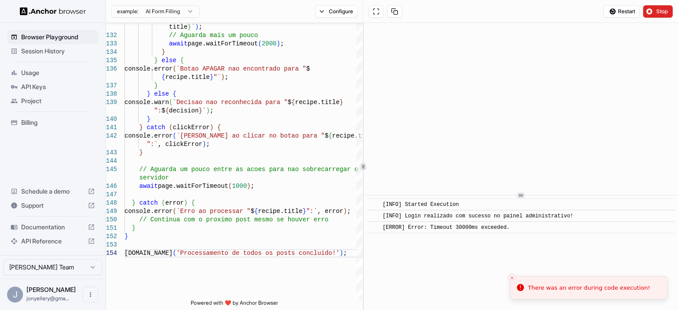
copy span "[ERROR] Error: Timeout 30000ms exceeded."
drag, startPoint x: 514, startPoint y: 227, endPoint x: 380, endPoint y: 231, distance: 134.7
click at [380, 231] on div "​ [ERROR] Error: Timeout 30000ms exceeded." at bounding box center [520, 228] width 307 height 12
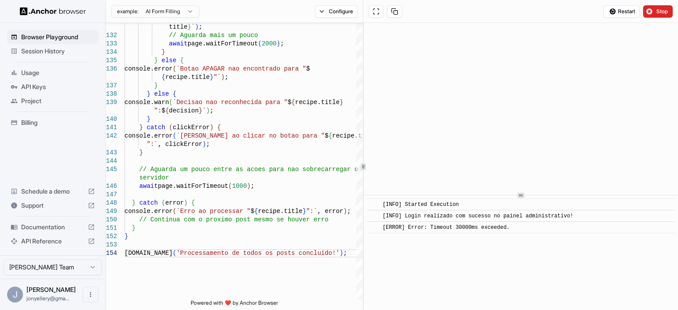
click at [645, 228] on div "[ERROR] Error: Timeout 30000ms exceeded." at bounding box center [524, 227] width 282 height 9
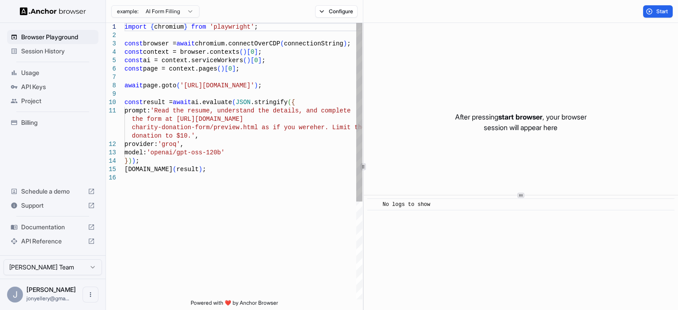
click at [284, 158] on div "import { chromium } from 'playwright' ; const browser = await chromium.connectO…" at bounding box center [243, 237] width 238 height 428
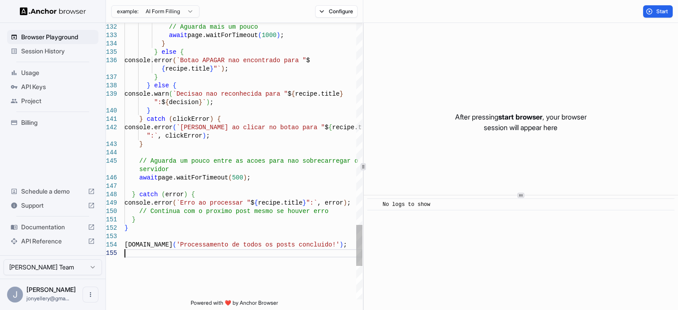
scroll to position [76, 0]
click at [650, 17] on button "Start" at bounding box center [658, 11] width 30 height 12
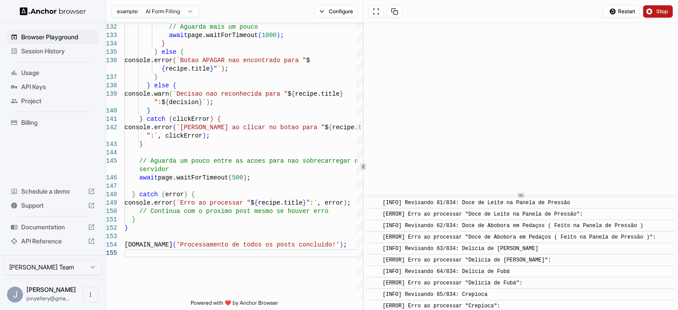
scroll to position [1858, 0]
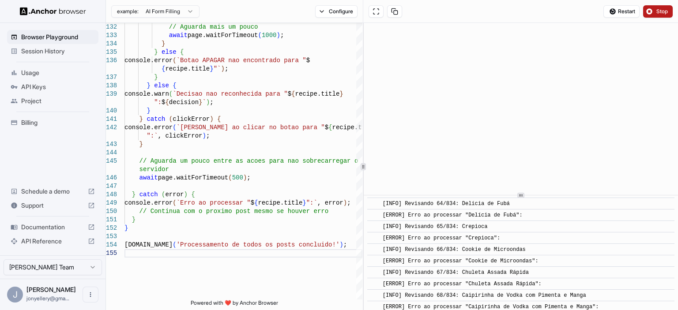
click at [655, 12] on button "Stop" at bounding box center [658, 11] width 30 height 12
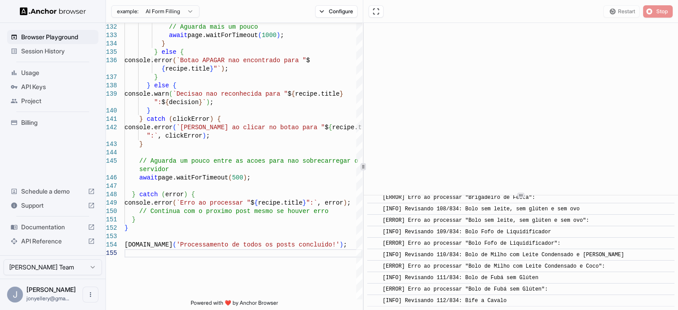
scroll to position [0, 0]
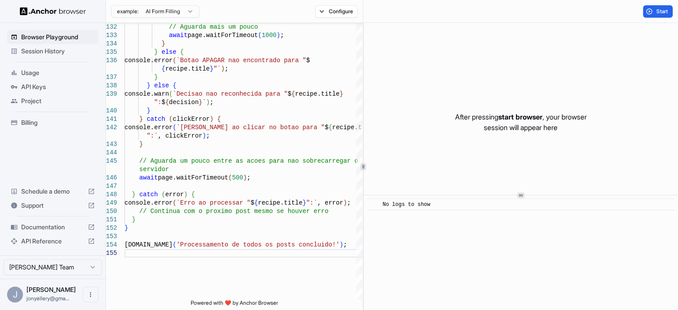
click at [630, 245] on div "​ No logs to show" at bounding box center [521, 253] width 314 height 115
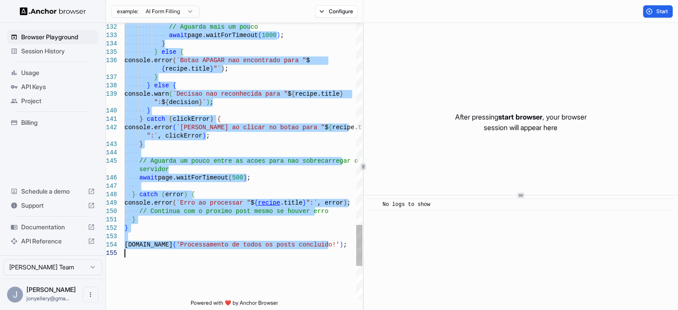
type textarea "**********"
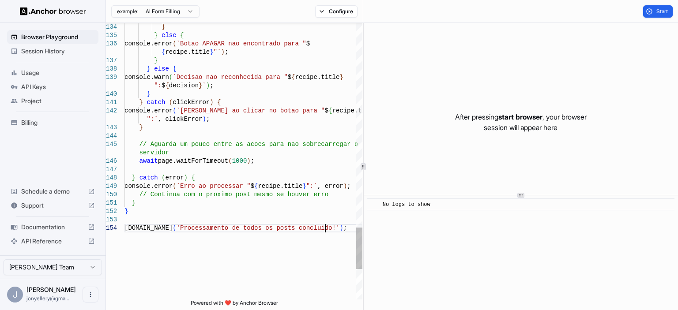
scroll to position [58, 0]
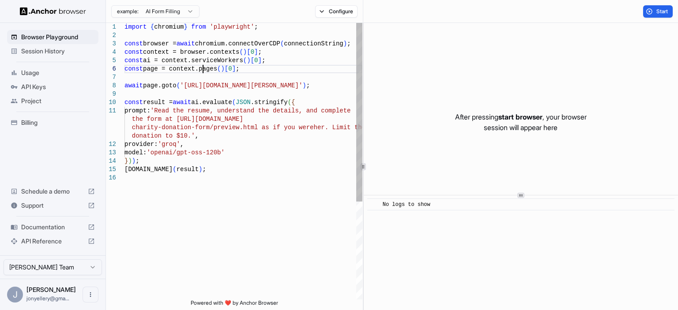
click at [201, 65] on div "import { chromium } from 'playwright' ; const browser = await chromium.connectO…" at bounding box center [243, 237] width 238 height 428
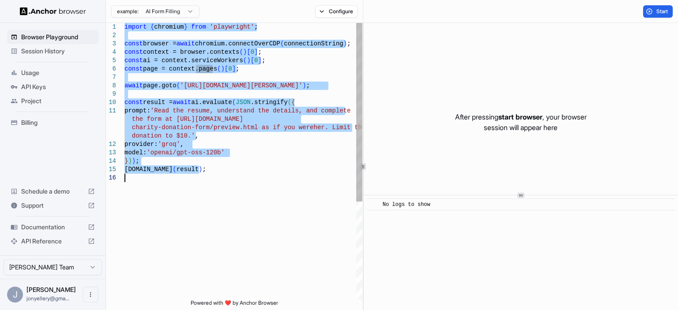
type textarea "**********"
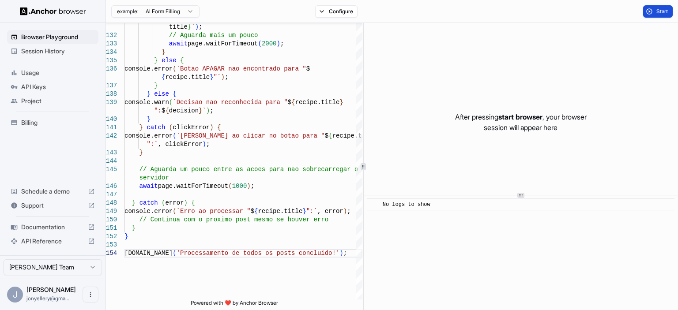
click at [653, 8] on button "Start" at bounding box center [658, 11] width 30 height 12
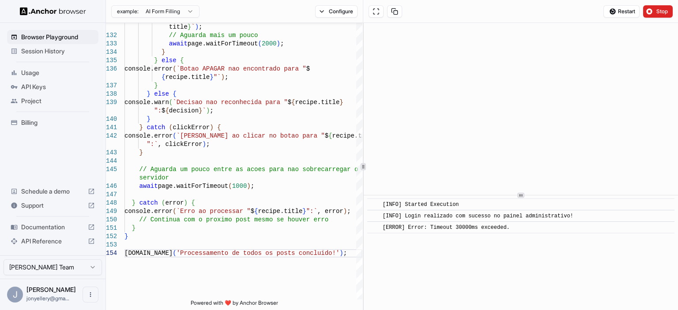
click at [658, 255] on div "​ [INFO] Started Execution ​ [INFO] Login realizado com sucesso no painel admin…" at bounding box center [521, 253] width 314 height 115
click at [658, 14] on span "Stop" at bounding box center [662, 11] width 12 height 7
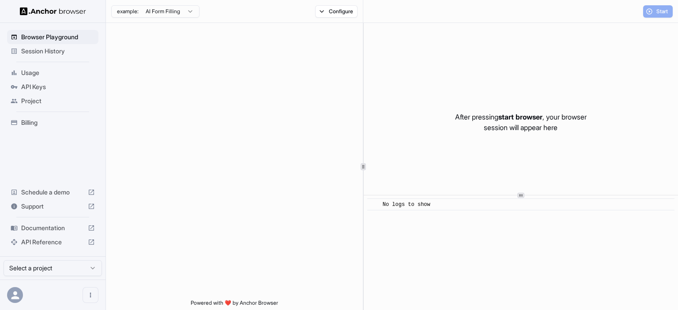
click at [251, 126] on div at bounding box center [234, 161] width 257 height 277
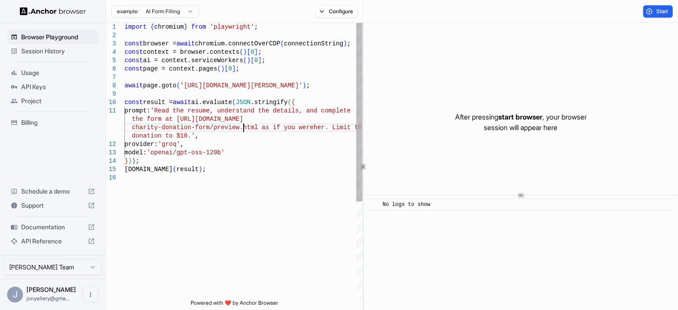
click at [245, 124] on div "import { chromium } from 'playwright' ; const browser = await chromium.connectO…" at bounding box center [243, 237] width 238 height 428
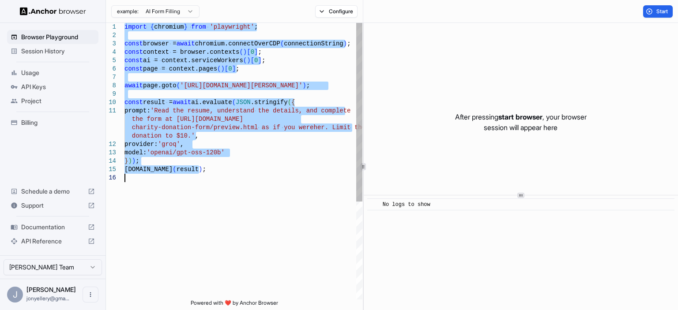
type textarea "**********"
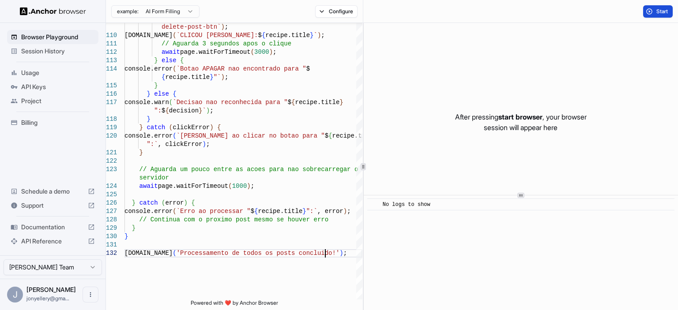
click at [658, 8] on span "Start" at bounding box center [662, 11] width 12 height 7
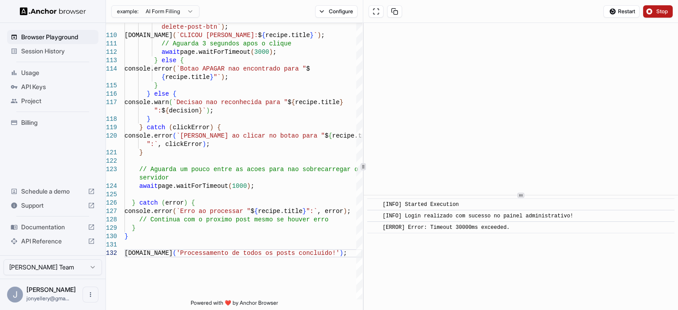
click at [649, 225] on div "[ERROR] Error: Timeout 30000ms exceeded." at bounding box center [524, 227] width 282 height 9
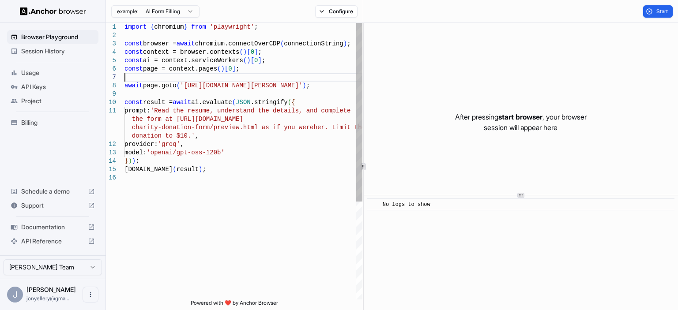
click at [143, 79] on div "import { chromium } from 'playwright' ; const browser = await chromium.connectO…" at bounding box center [243, 237] width 238 height 428
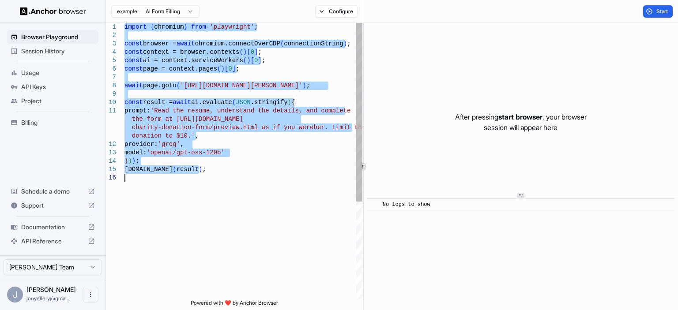
type textarea "**********"
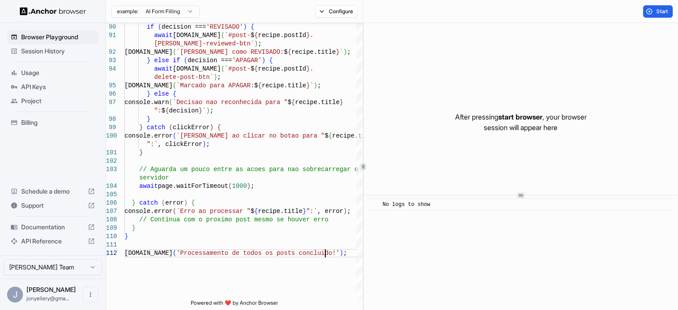
click at [660, 4] on div "Start" at bounding box center [520, 11] width 315 height 23
click at [656, 10] on span "Start" at bounding box center [662, 11] width 12 height 7
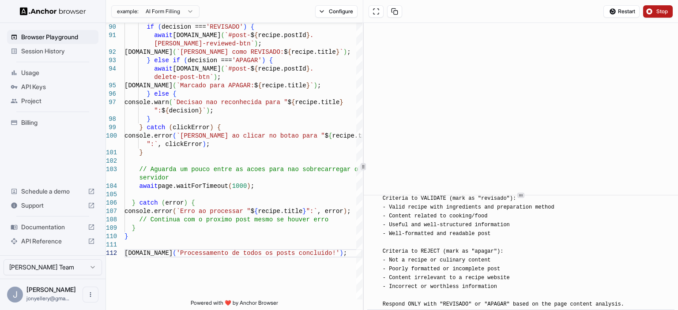
scroll to position [498, 0]
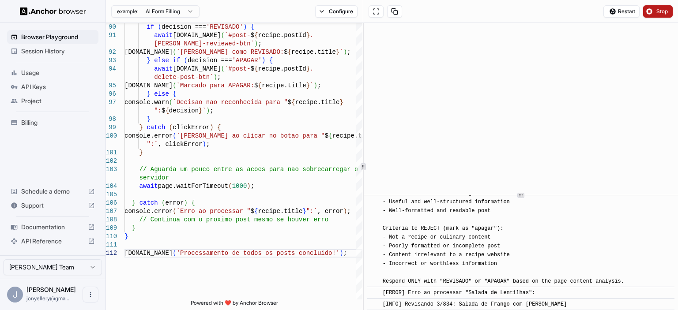
click at [655, 8] on button "Stop" at bounding box center [658, 11] width 30 height 12
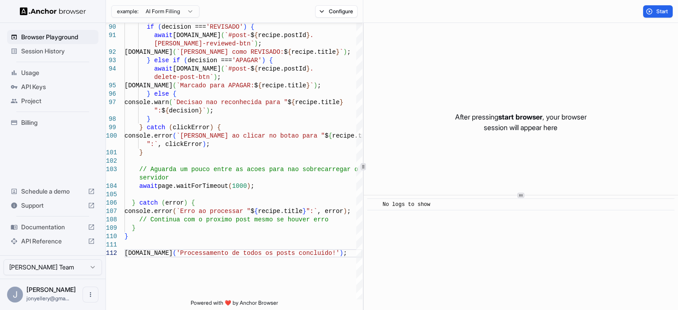
scroll to position [0, 0]
click at [654, 11] on button "Start" at bounding box center [658, 11] width 30 height 12
click at [651, 10] on button "Start" at bounding box center [658, 11] width 30 height 12
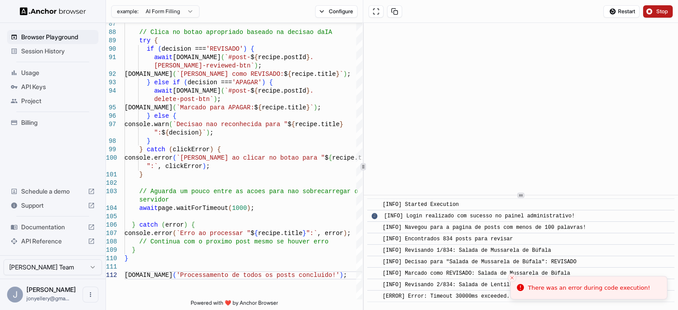
click at [653, 14] on button "Stop" at bounding box center [658, 11] width 30 height 12
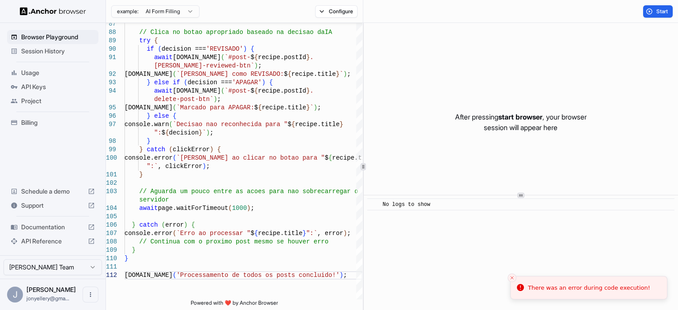
click at [652, 12] on button "Start" at bounding box center [658, 11] width 30 height 12
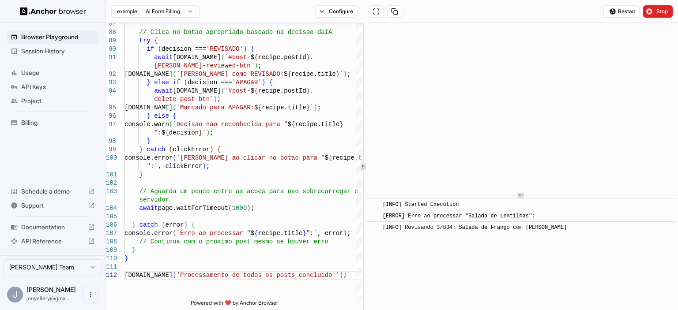
click at [622, 252] on div "​ [INFO] Started Execution ​ [ERROR] Erro ao processar "Salada de Lentilhas": ​…" at bounding box center [521, 253] width 314 height 115
click at [658, 11] on span "Stop" at bounding box center [662, 11] width 12 height 7
